Goal: Task Accomplishment & Management: Manage account settings

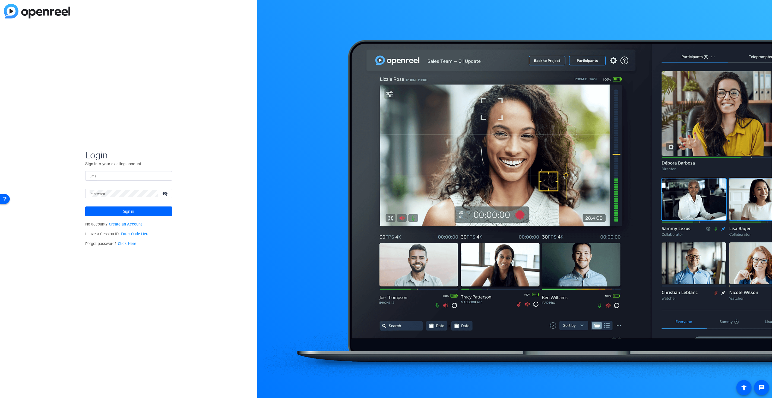
click at [95, 177] on mat-label "Email" at bounding box center [94, 176] width 9 height 4
click at [95, 177] on input "Email" at bounding box center [129, 175] width 78 height 7
click at [97, 177] on input "Email" at bounding box center [129, 175] width 78 height 7
type input "[EMAIL_ADDRESS][DOMAIN_NAME]"
click at [85, 206] on button "Sign in" at bounding box center [128, 211] width 87 height 10
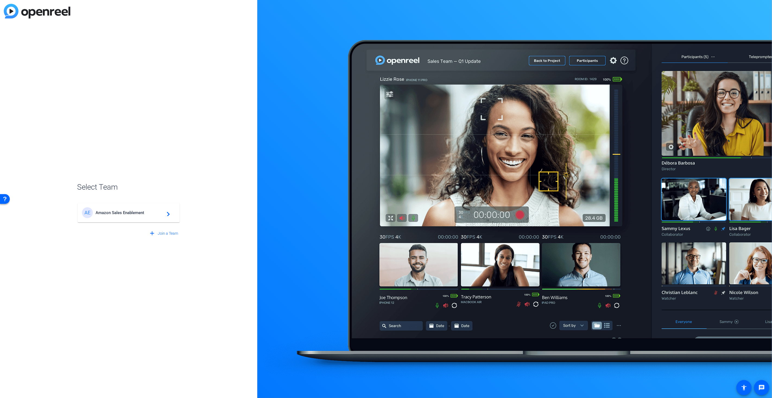
click at [118, 213] on span "Amazon Sales Enablement" at bounding box center [130, 212] width 68 height 5
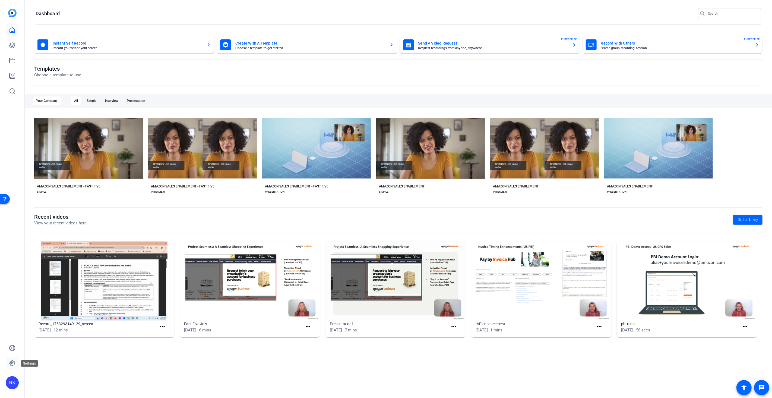
click at [11, 361] on icon at bounding box center [12, 362] width 5 height 5
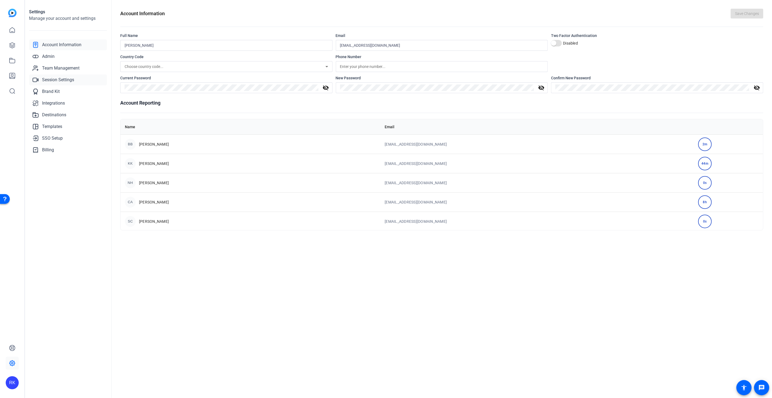
click at [64, 79] on span "Session Settings" at bounding box center [58, 80] width 32 height 7
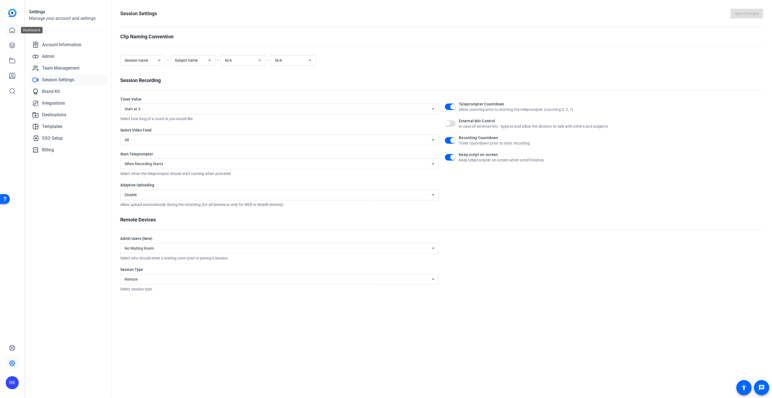
click at [11, 28] on icon at bounding box center [12, 30] width 7 height 7
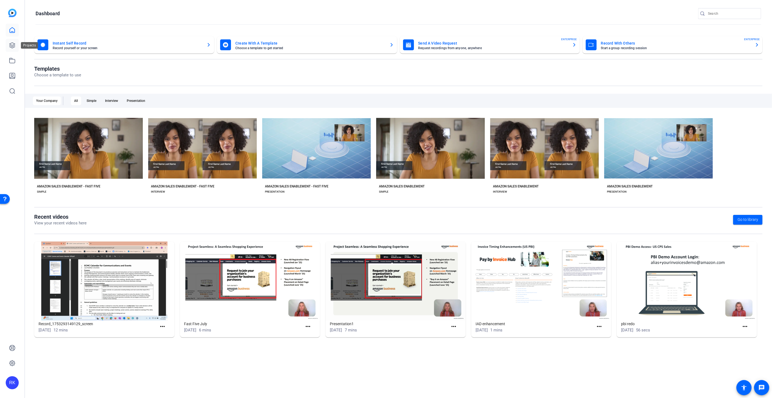
click at [12, 46] on icon at bounding box center [12, 45] width 7 height 7
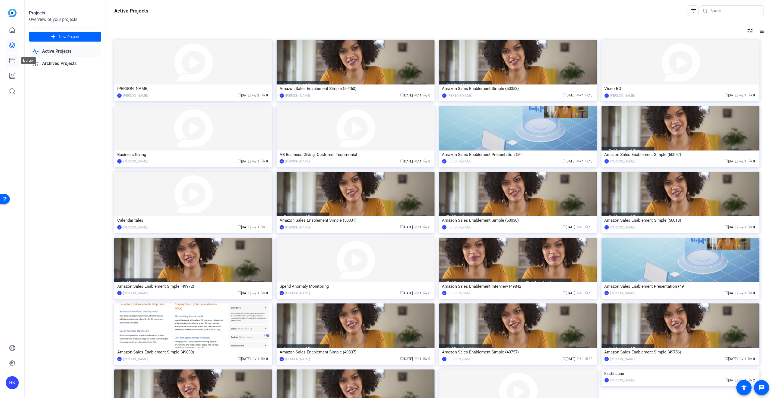
click at [11, 59] on icon at bounding box center [12, 60] width 5 height 5
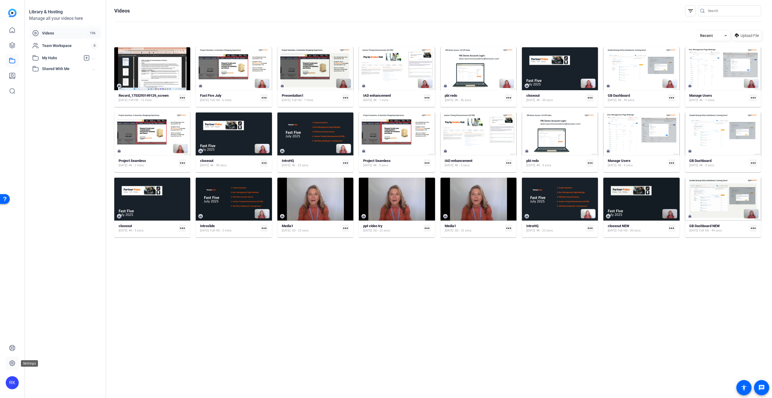
click at [10, 361] on icon at bounding box center [12, 363] width 7 height 7
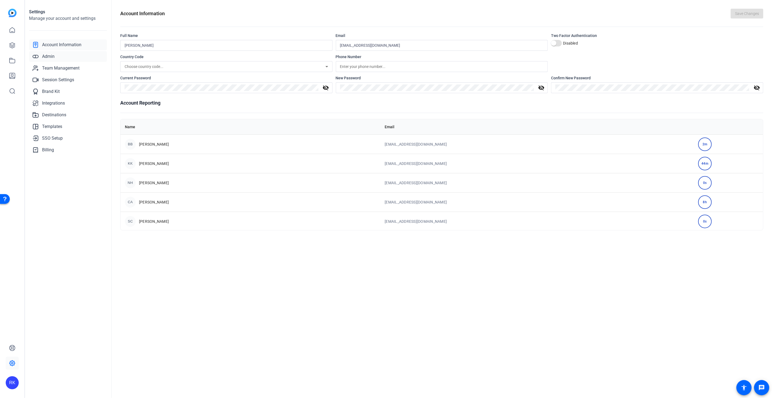
click at [50, 54] on span "Admin" at bounding box center [48, 56] width 12 height 7
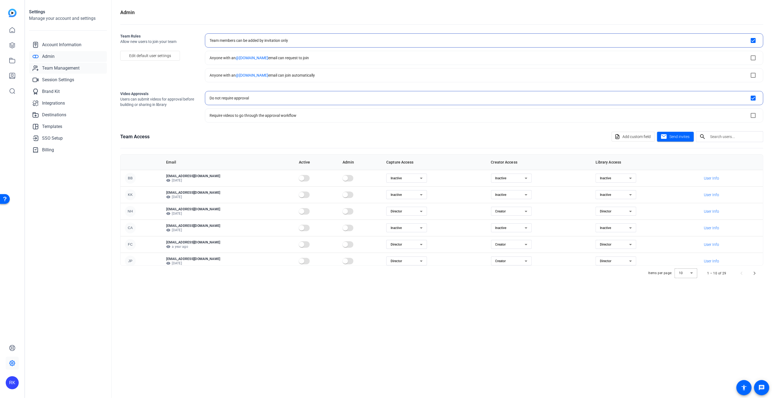
click at [53, 68] on span "Team Management" at bounding box center [60, 68] width 37 height 7
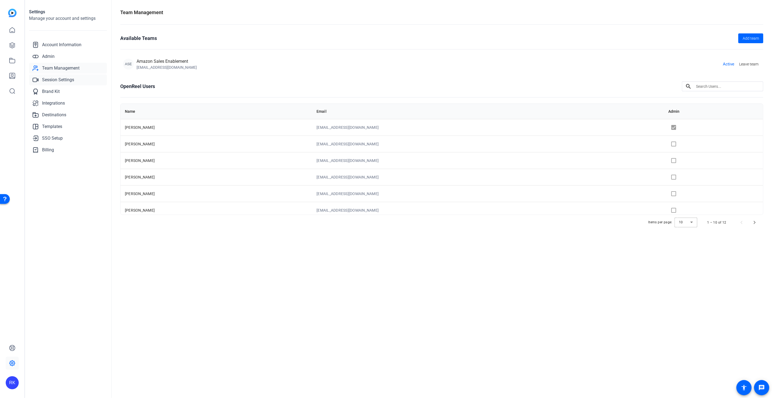
click at [56, 78] on span "Session Settings" at bounding box center [58, 80] width 32 height 7
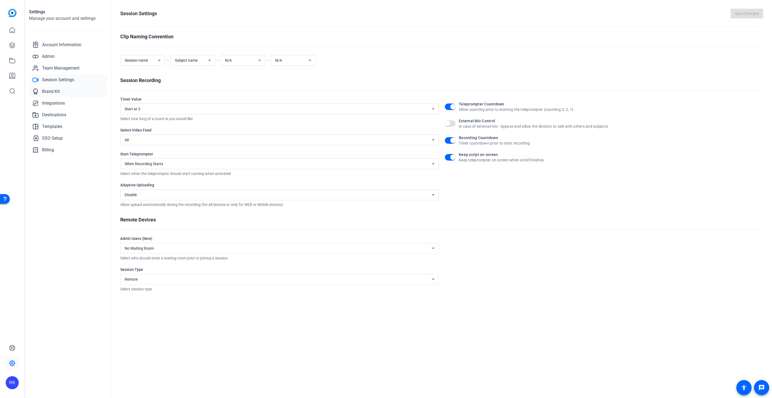
click at [50, 91] on span "Brand Kit" at bounding box center [51, 91] width 18 height 7
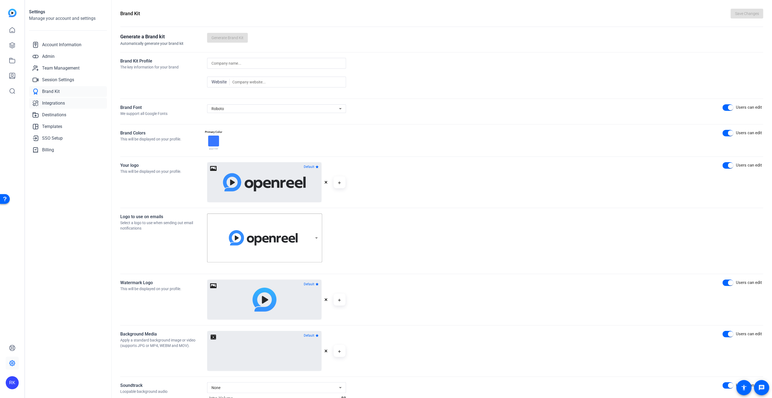
click at [52, 103] on span "Integrations" at bounding box center [53, 103] width 23 height 7
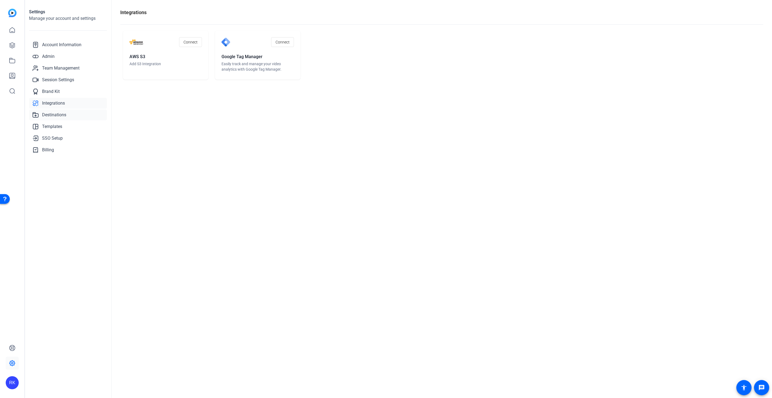
click at [53, 115] on span "Destinations" at bounding box center [54, 115] width 24 height 7
click at [54, 127] on span "Templates" at bounding box center [52, 126] width 20 height 7
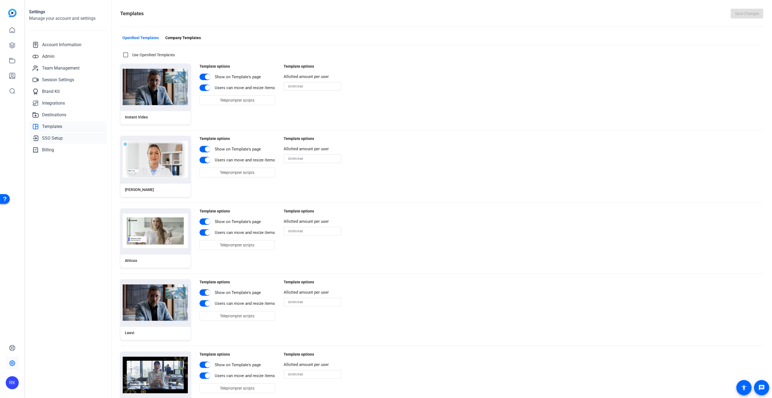
click at [54, 138] on span "SSO Setup" at bounding box center [52, 138] width 21 height 7
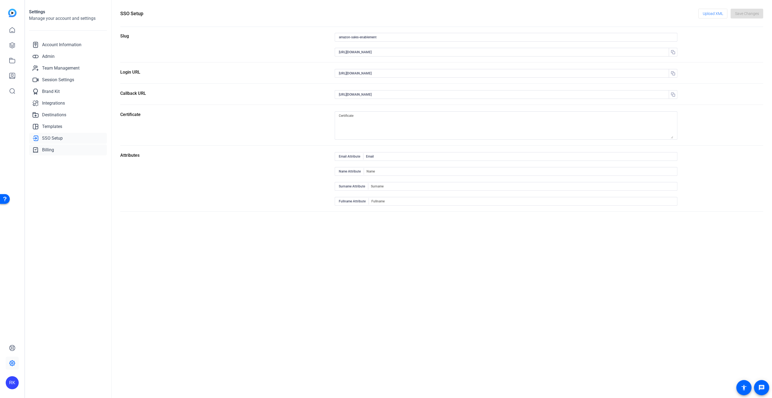
click at [48, 145] on link "Billing" at bounding box center [68, 149] width 78 height 11
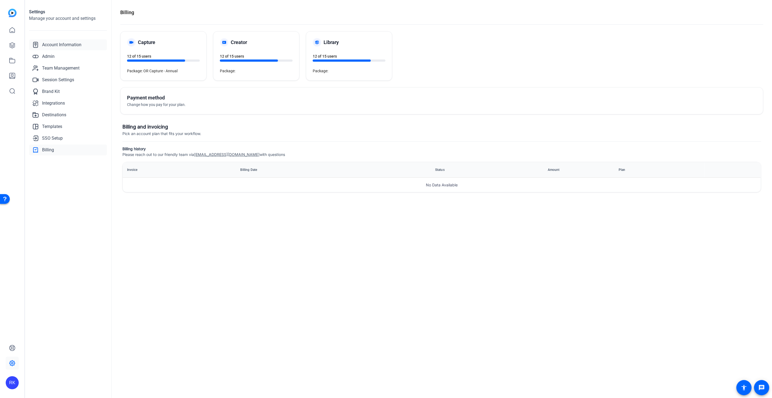
click at [59, 44] on span "Account Information" at bounding box center [61, 45] width 39 height 7
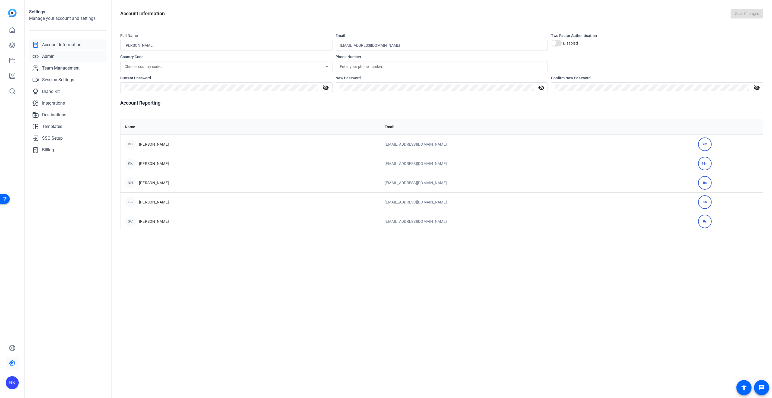
click at [54, 58] on span "Admin" at bounding box center [48, 56] width 12 height 7
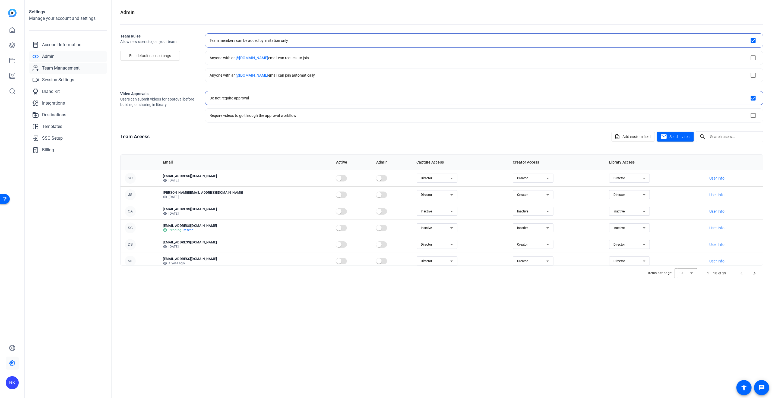
click at [55, 69] on span "Team Management" at bounding box center [60, 68] width 37 height 7
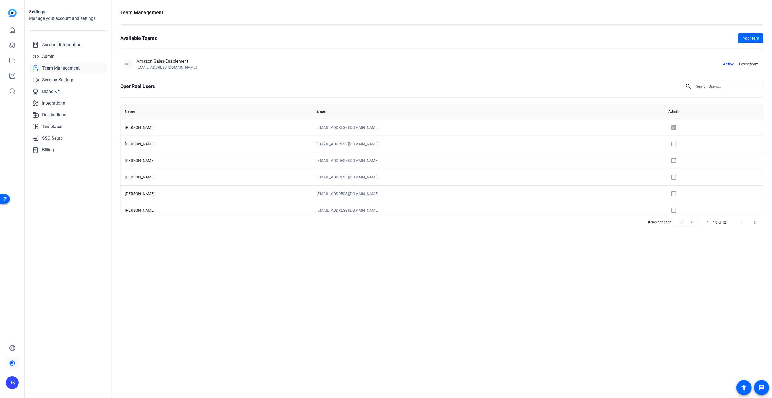
click at [15, 383] on div "RK" at bounding box center [12, 382] width 13 height 13
click at [44, 333] on div at bounding box center [386, 199] width 772 height 398
